Goal: Task Accomplishment & Management: Manage account settings

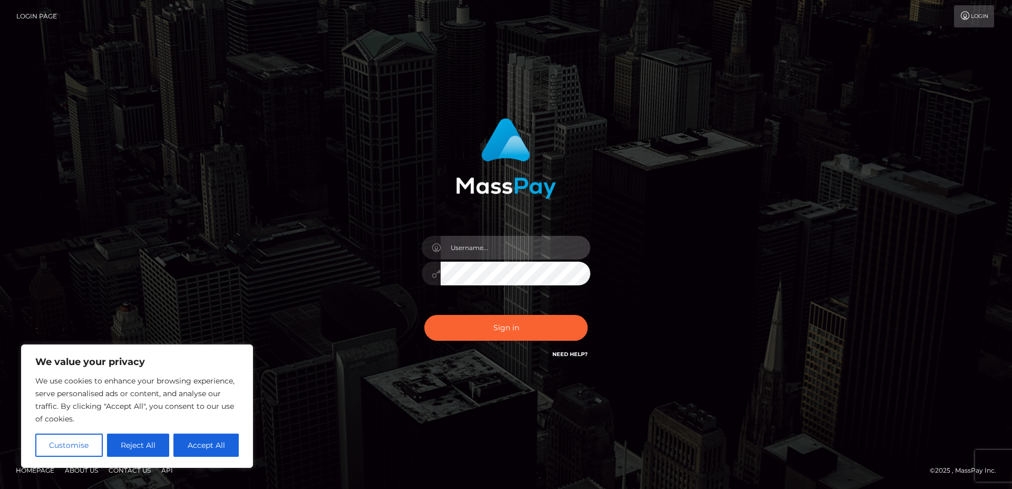
click at [509, 253] on input "text" at bounding box center [516, 248] width 150 height 24
click at [433, 249] on icon at bounding box center [436, 248] width 9 height 8
click at [469, 248] on input "text" at bounding box center [516, 248] width 150 height 24
type input "Jenniejutsu@gmail.com"
click at [425, 315] on button "Sign in" at bounding box center [506, 328] width 163 height 26
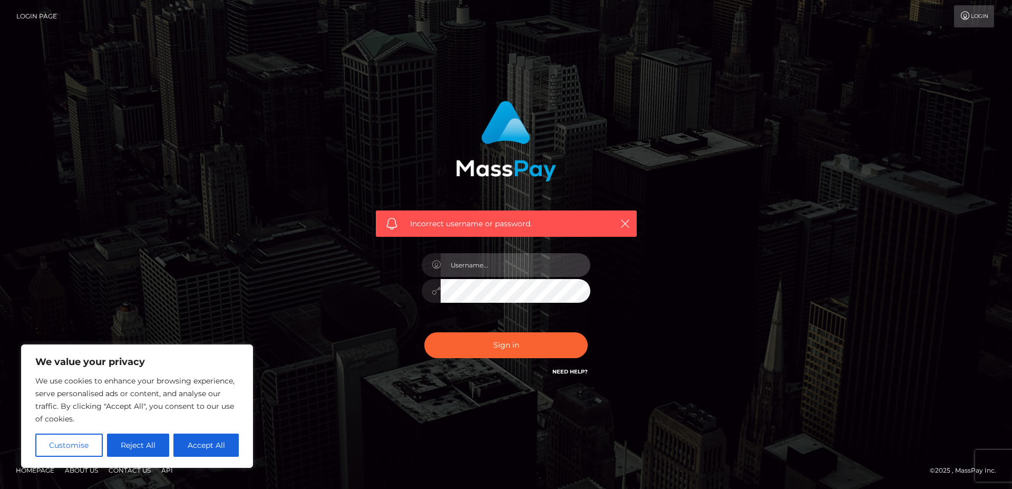
click at [479, 267] on input "text" at bounding box center [516, 265] width 150 height 24
type input "j"
type input "JennieJutsu"
click at [425, 332] on button "Sign in" at bounding box center [506, 345] width 163 height 26
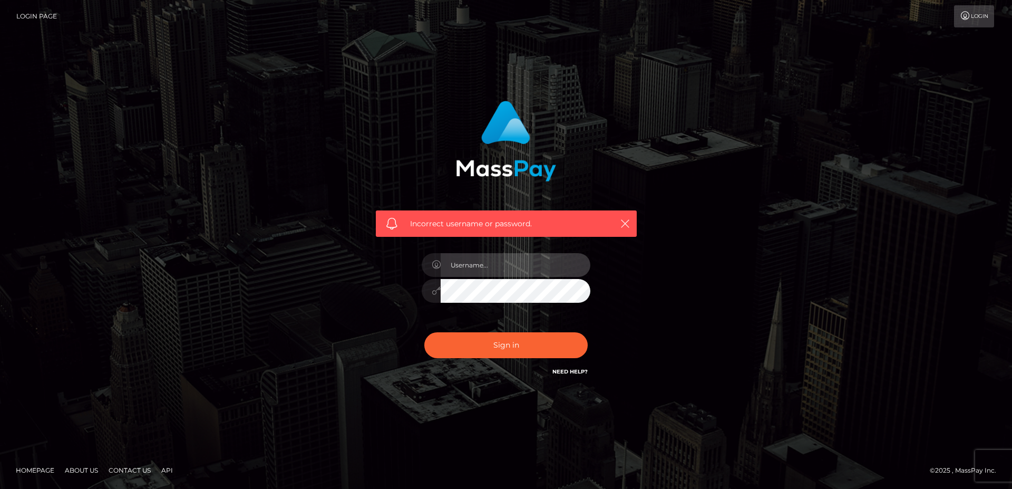
click at [488, 265] on input "text" at bounding box center [516, 265] width 150 height 24
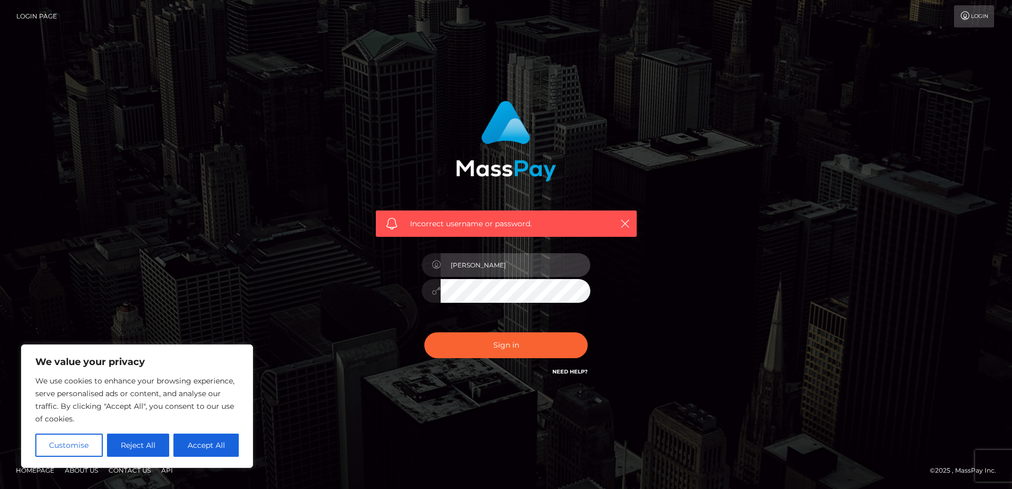
type input "[PERSON_NAME]"
click at [425, 332] on button "Sign in" at bounding box center [506, 345] width 163 height 26
click at [577, 371] on link "Need Help?" at bounding box center [570, 371] width 35 height 7
click at [117, 441] on button "Reject All" at bounding box center [138, 444] width 63 height 23
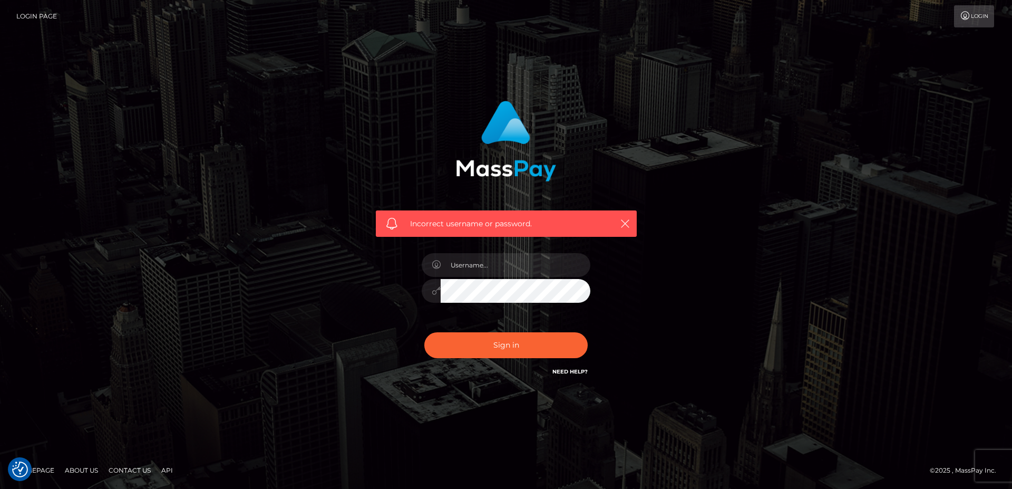
click at [127, 470] on link "Contact Us" at bounding box center [129, 470] width 51 height 16
click at [506, 267] on input "text" at bounding box center [516, 265] width 150 height 24
type input "jenniejutsu@gmail.com"
click at [425, 332] on button "Sign in" at bounding box center [506, 345] width 163 height 26
click at [623, 220] on icon "button" at bounding box center [625, 223] width 11 height 11
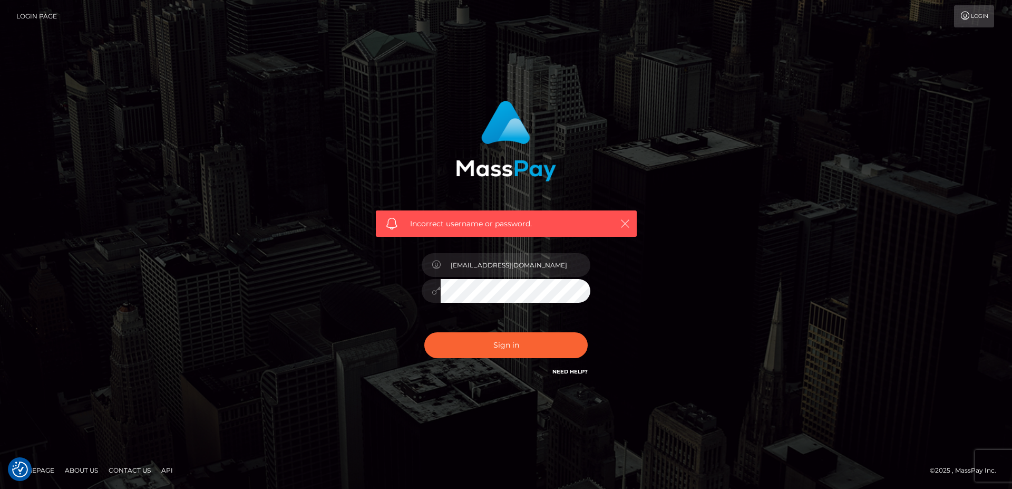
click at [628, 224] on icon "button" at bounding box center [625, 223] width 11 height 11
click at [519, 348] on button "Sign in" at bounding box center [506, 345] width 163 height 26
